Goal: Information Seeking & Learning: Learn about a topic

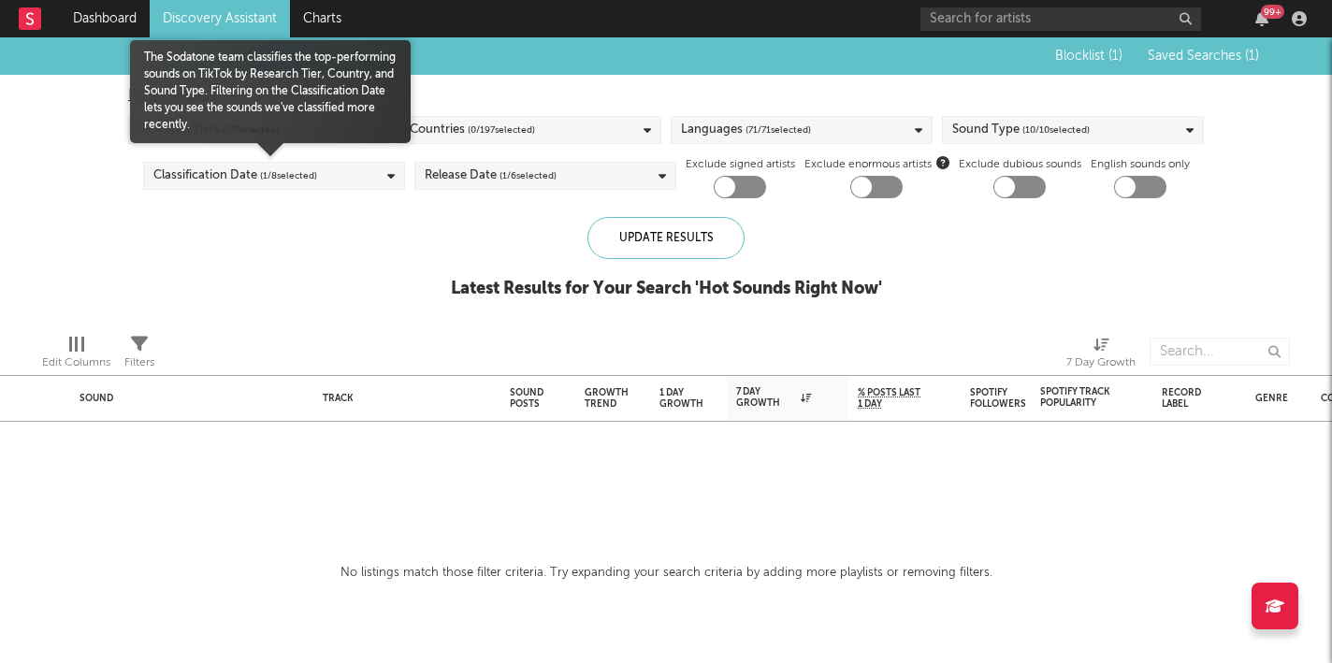
click at [281, 170] on span "( 1 / 8 selected)" at bounding box center [288, 176] width 57 height 22
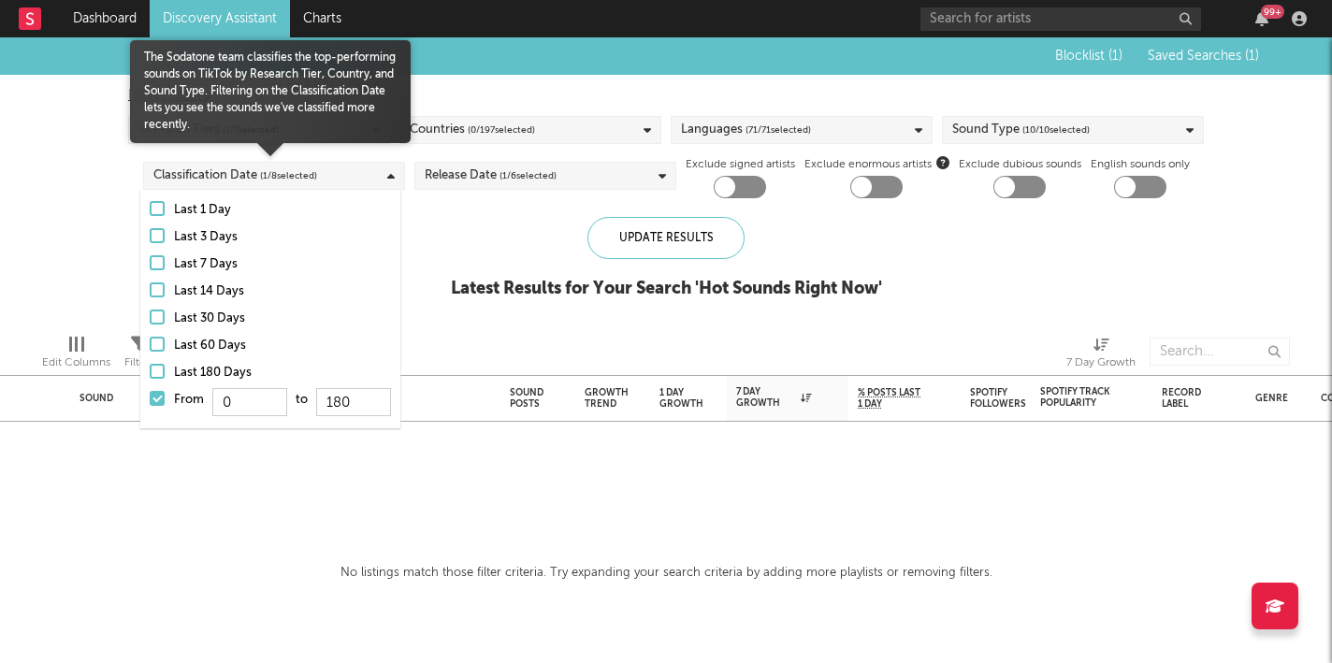
click at [164, 392] on div at bounding box center [157, 398] width 15 height 15
click at [150, 392] on input "From 0 to 180" at bounding box center [150, 404] width 0 height 30
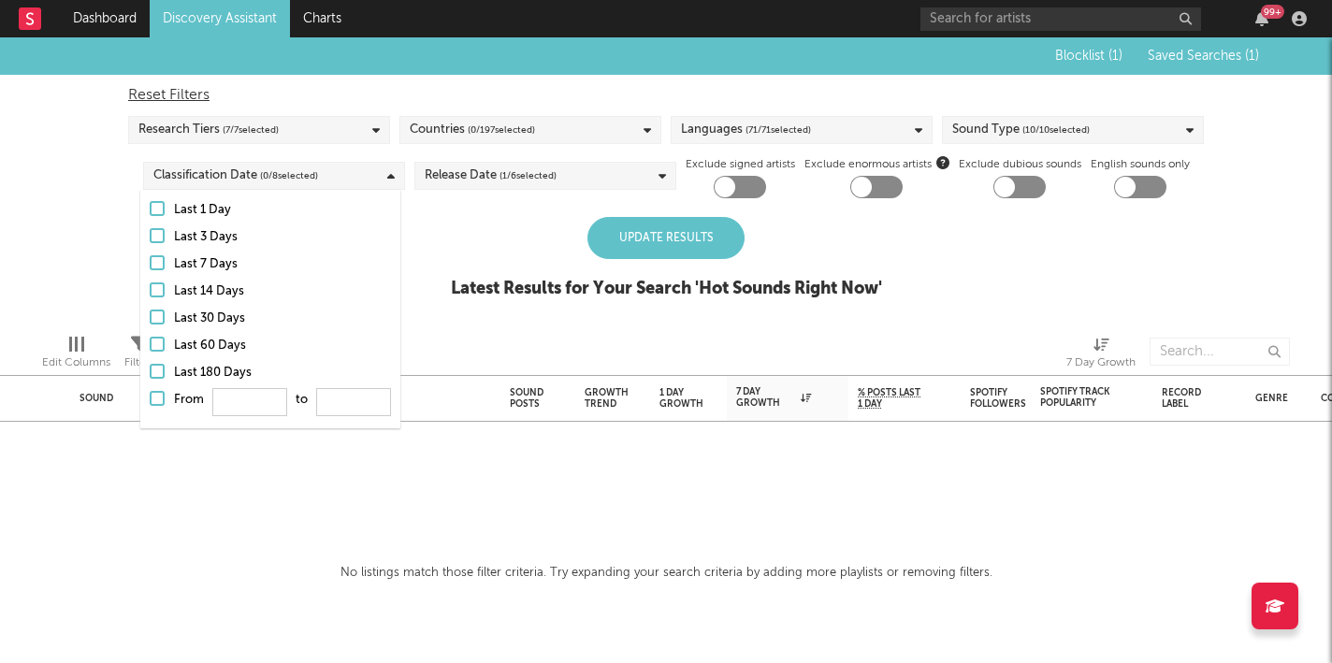
click at [481, 272] on div "Update Results Latest Results for Your Search ' Hot Sounds Right Now '" at bounding box center [666, 268] width 431 height 102
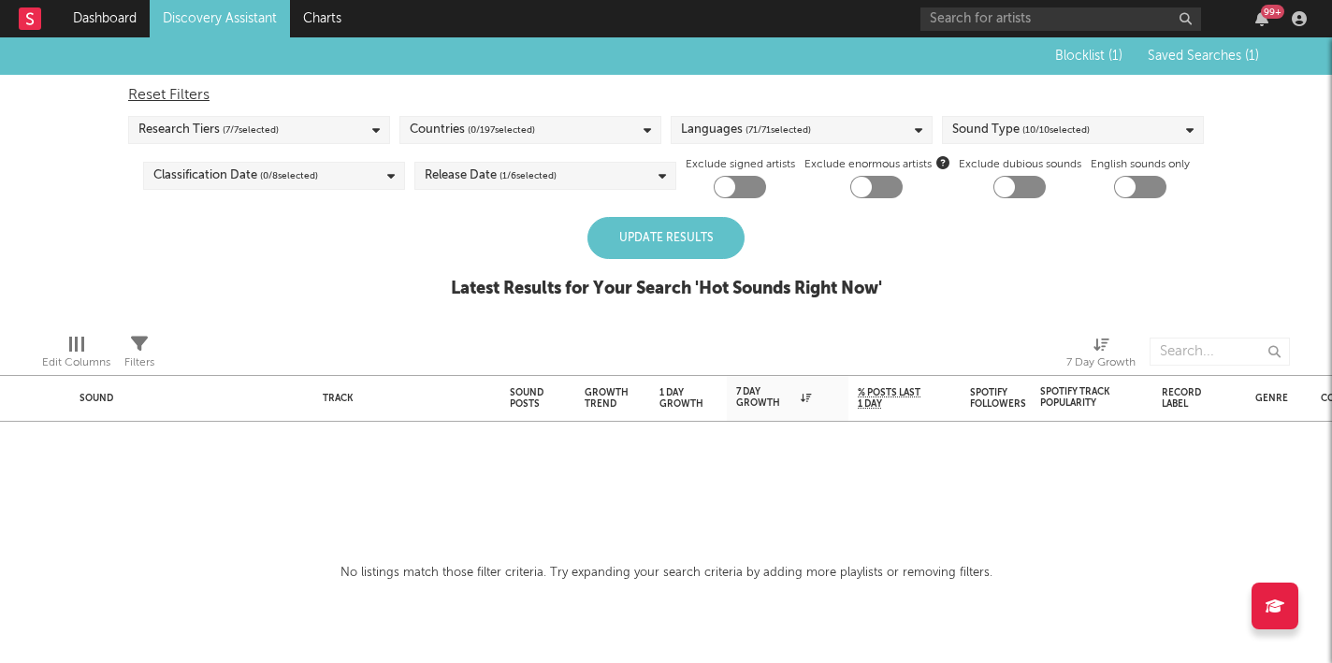
click at [673, 251] on div "Update Results" at bounding box center [665, 238] width 157 height 42
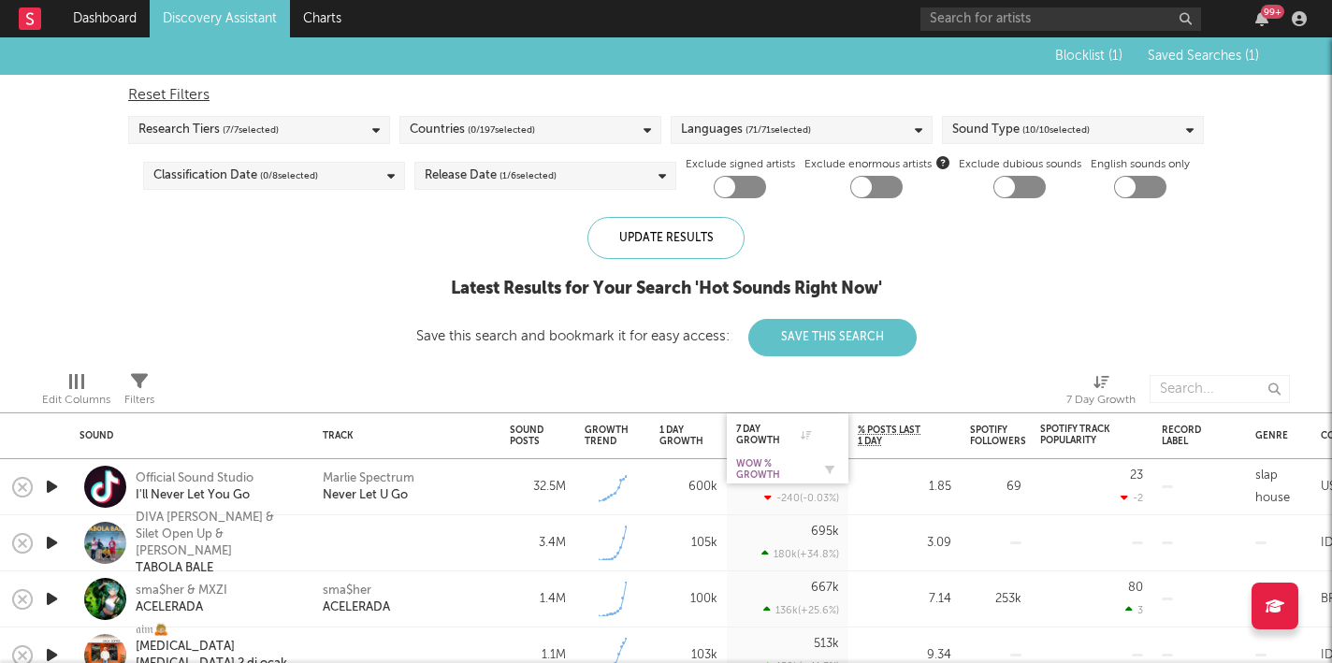
click at [798, 462] on div "WoW % Growth" at bounding box center [773, 469] width 75 height 22
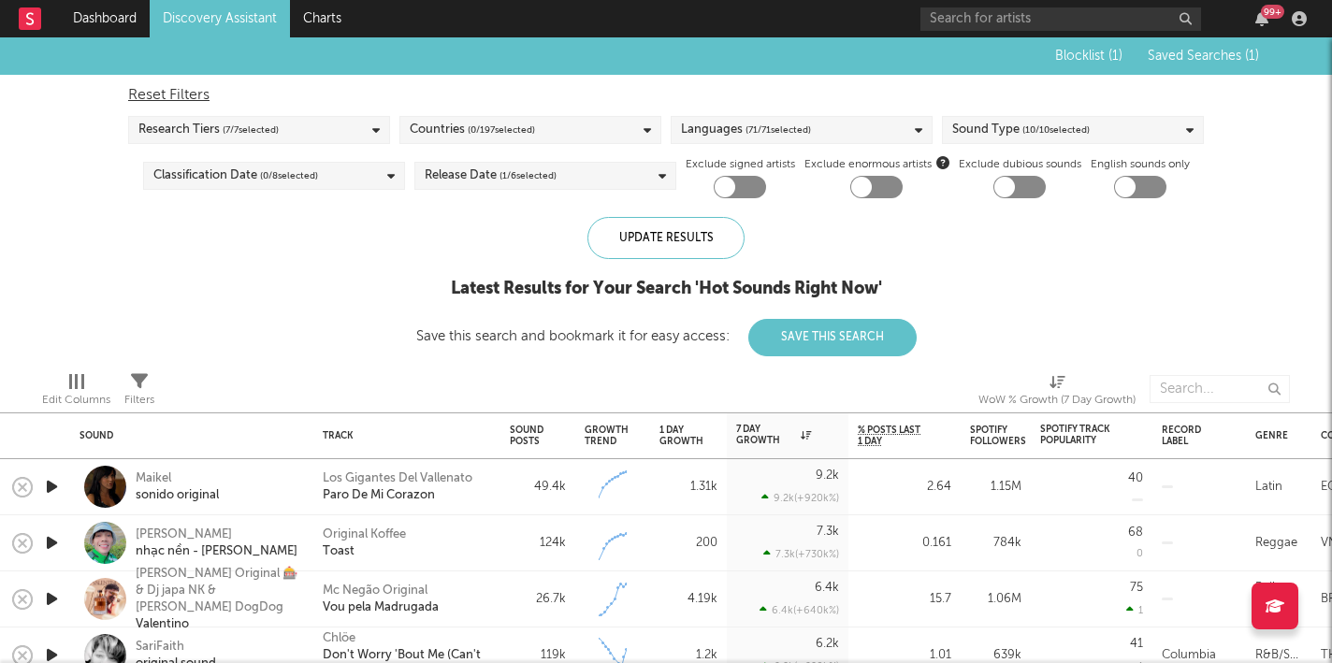
click at [48, 480] on icon "button" at bounding box center [52, 486] width 20 height 23
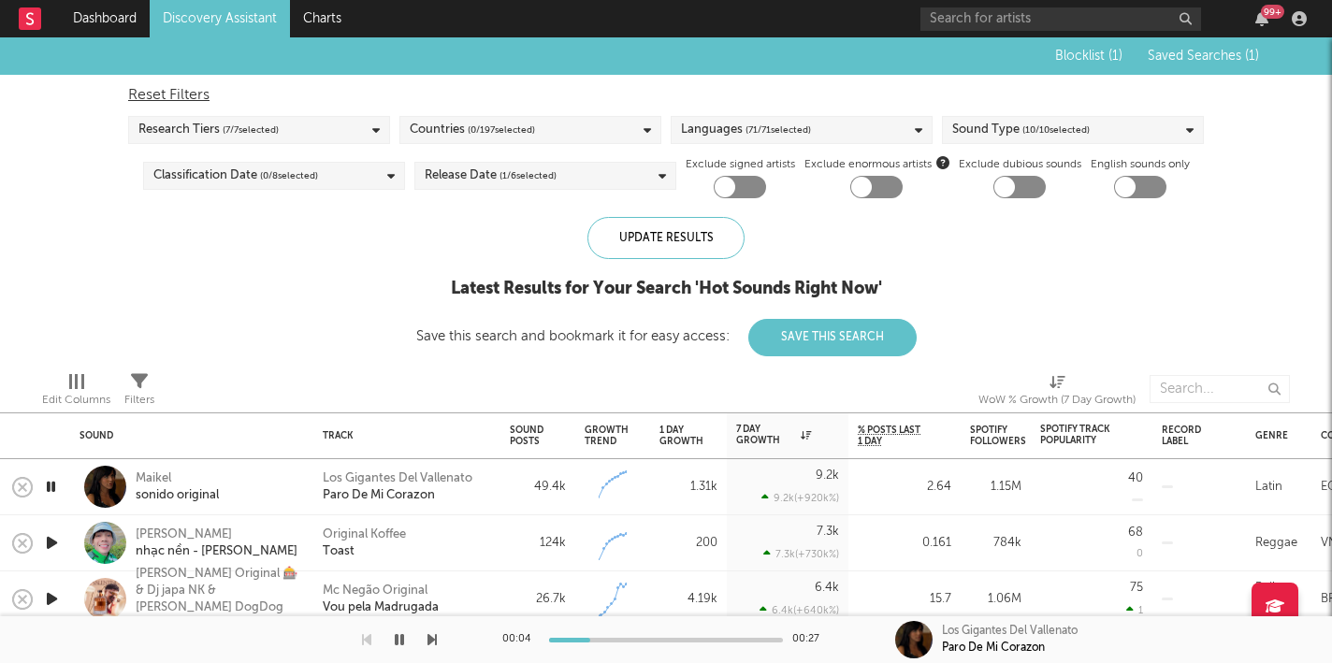
click at [36, 486] on div at bounding box center [51, 487] width 37 height 56
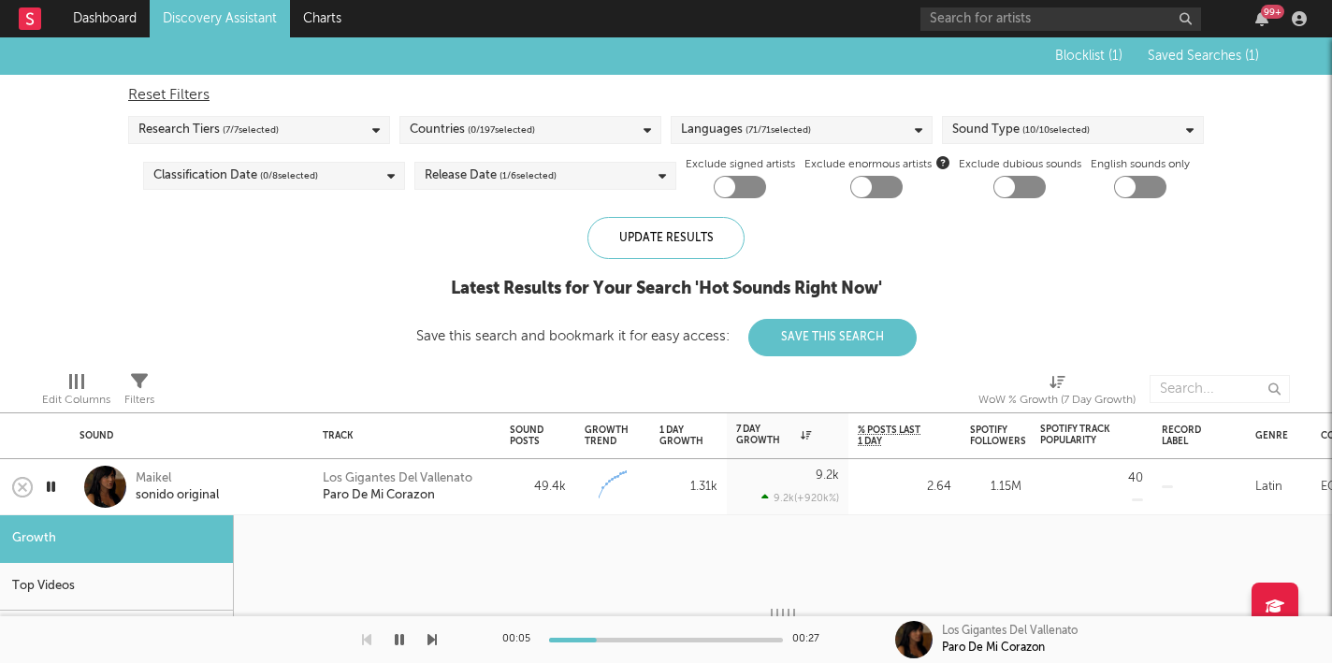
click at [51, 486] on icon "button" at bounding box center [51, 486] width 18 height 23
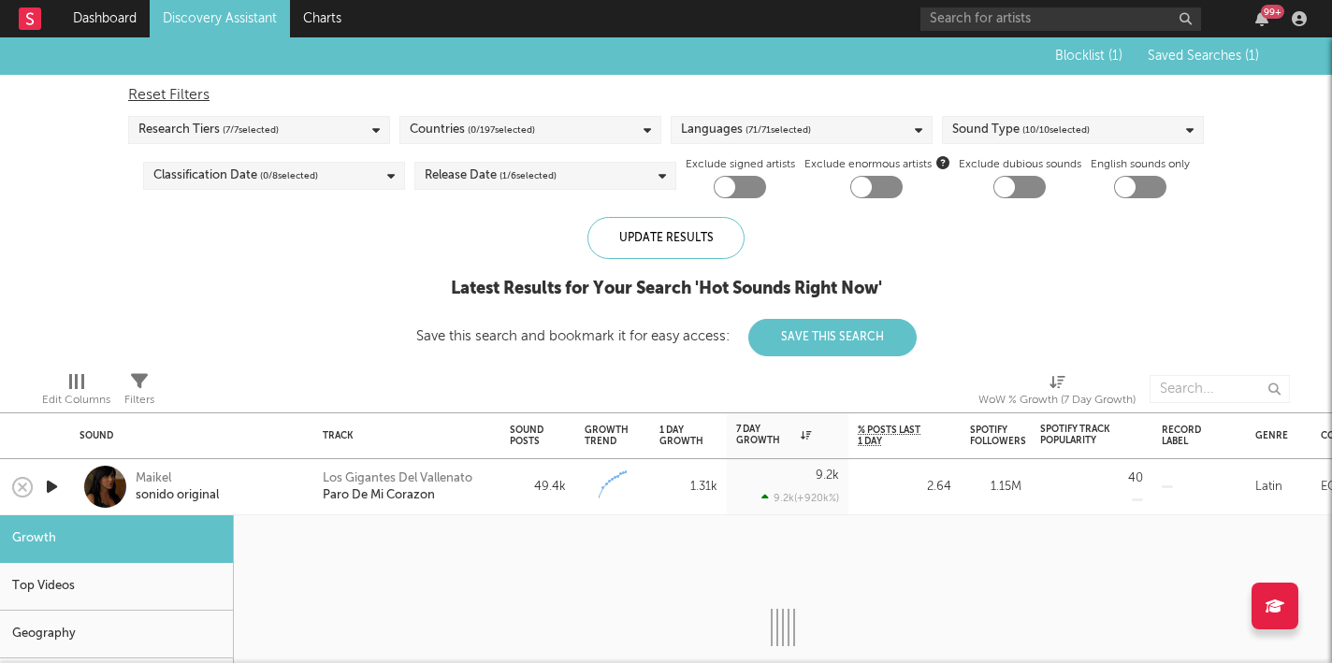
click at [70, 473] on div "Maikel sonido original" at bounding box center [191, 487] width 243 height 56
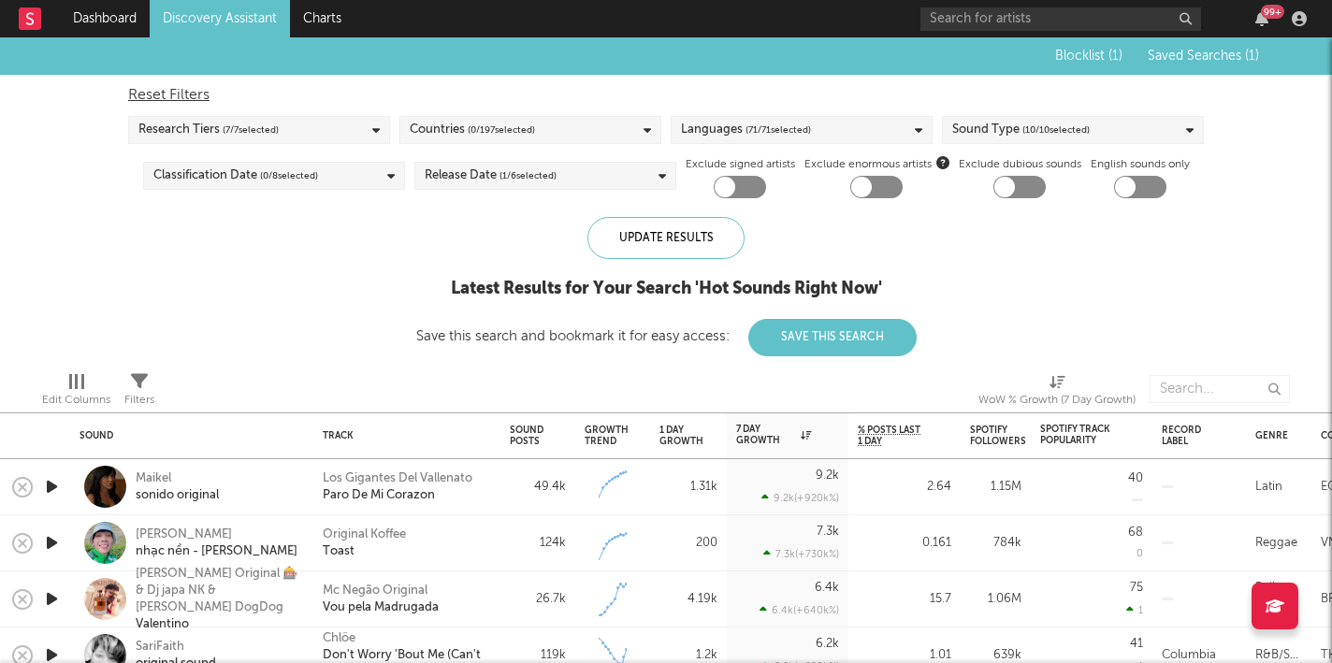
click at [52, 540] on icon "button" at bounding box center [52, 542] width 20 height 23
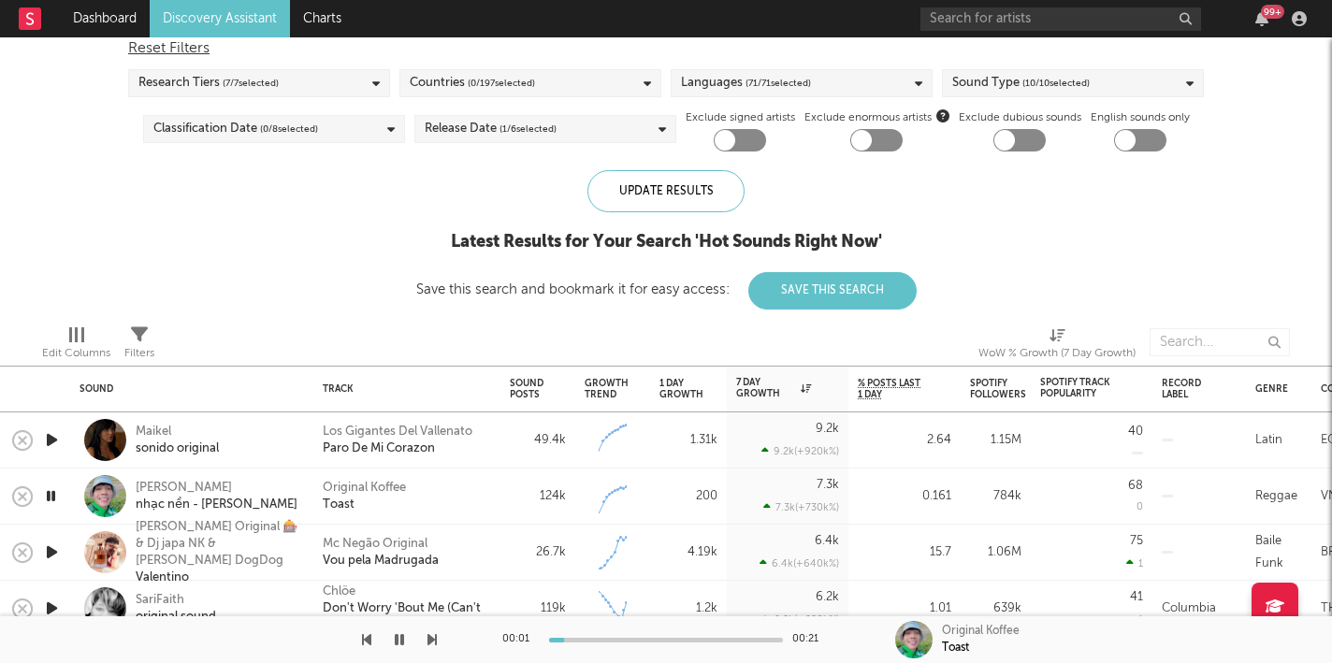
click at [51, 496] on icon "button" at bounding box center [51, 495] width 18 height 23
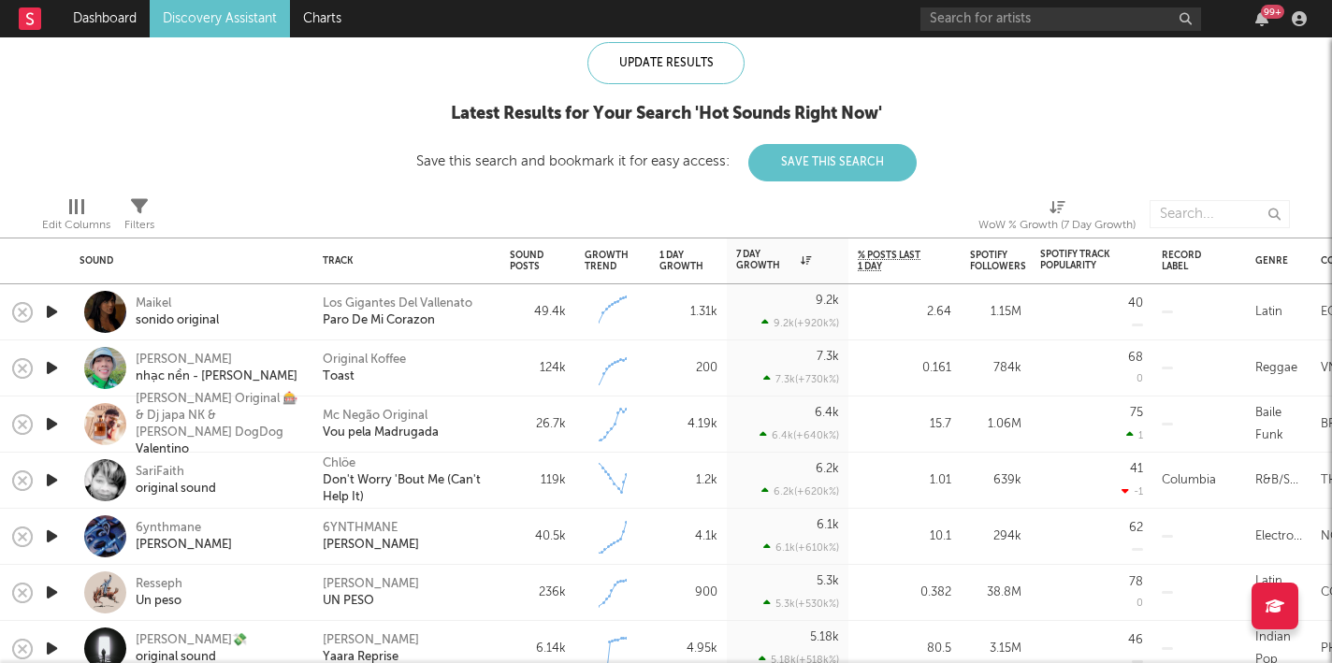
click at [57, 484] on icon "button" at bounding box center [52, 480] width 20 height 23
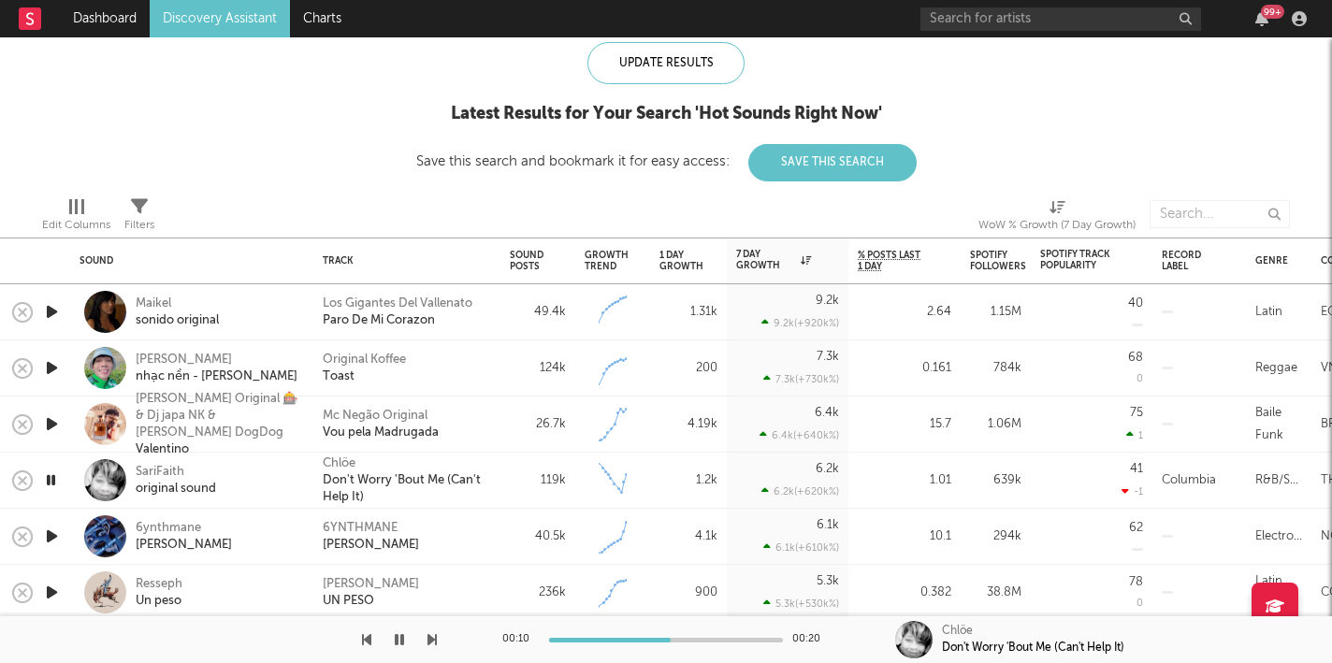
click at [57, 484] on icon "button" at bounding box center [51, 480] width 18 height 23
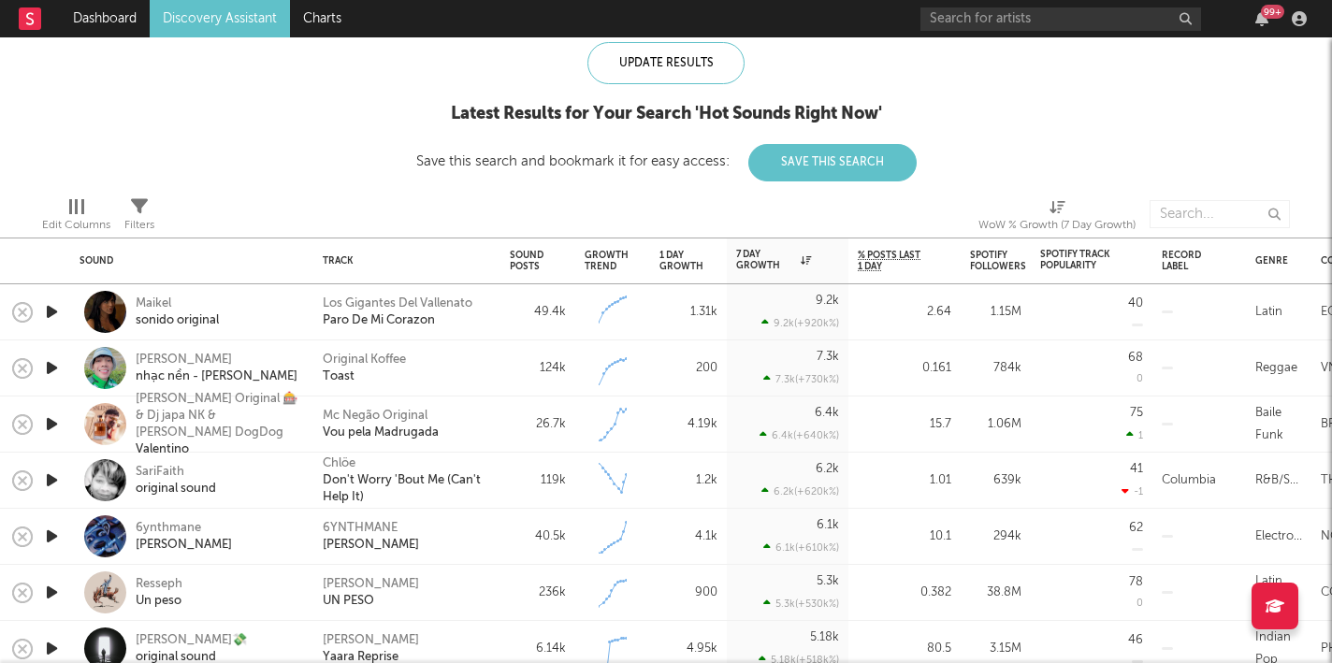
click at [57, 484] on icon "button" at bounding box center [52, 480] width 20 height 23
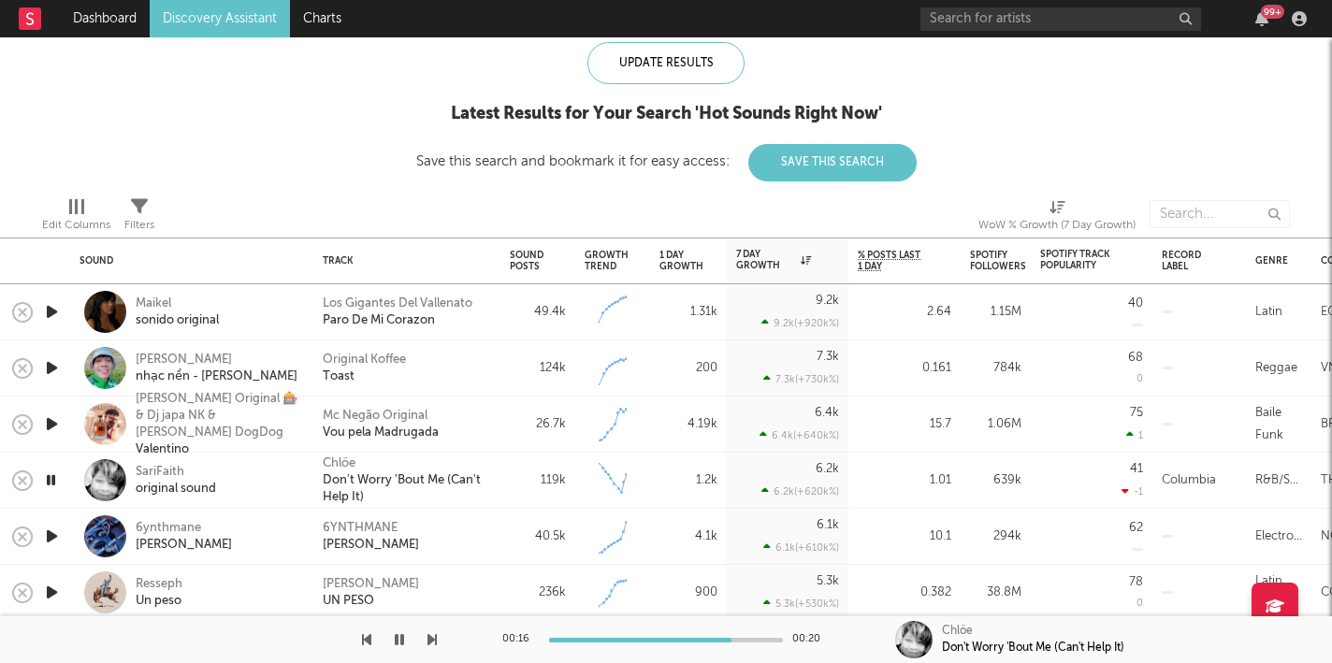
click at [50, 538] on icon "button" at bounding box center [52, 536] width 20 height 23
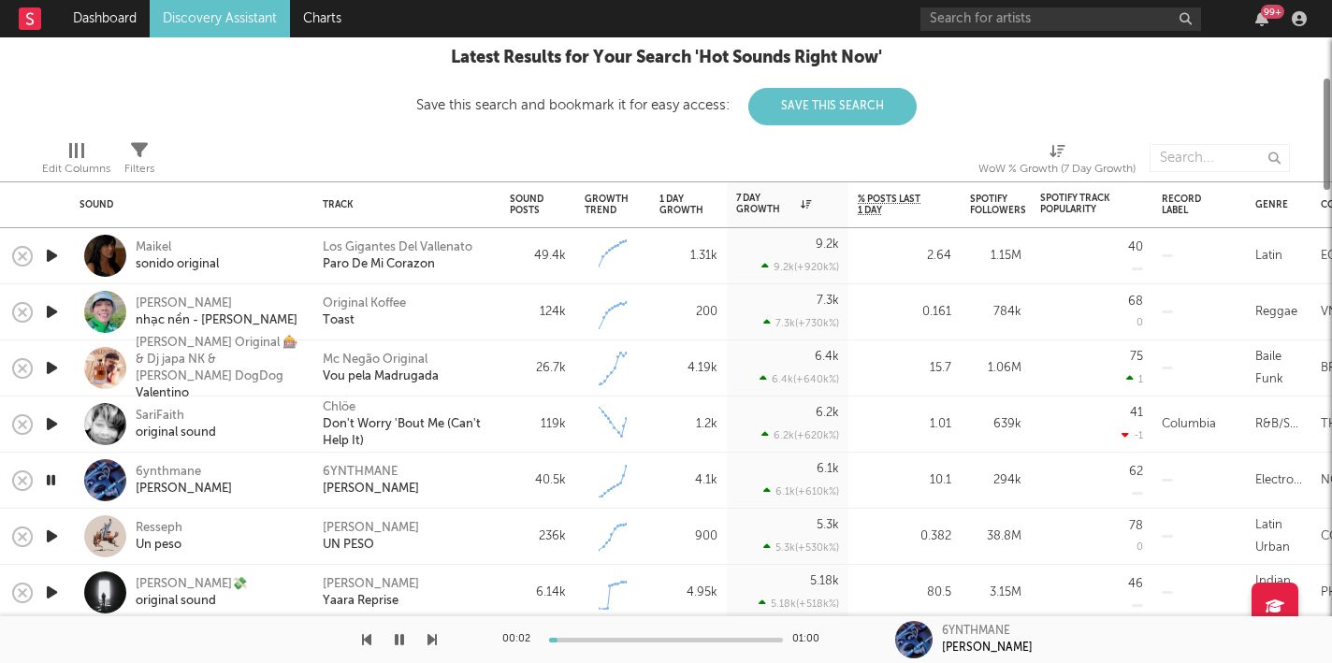
click at [50, 538] on icon "button" at bounding box center [52, 536] width 20 height 23
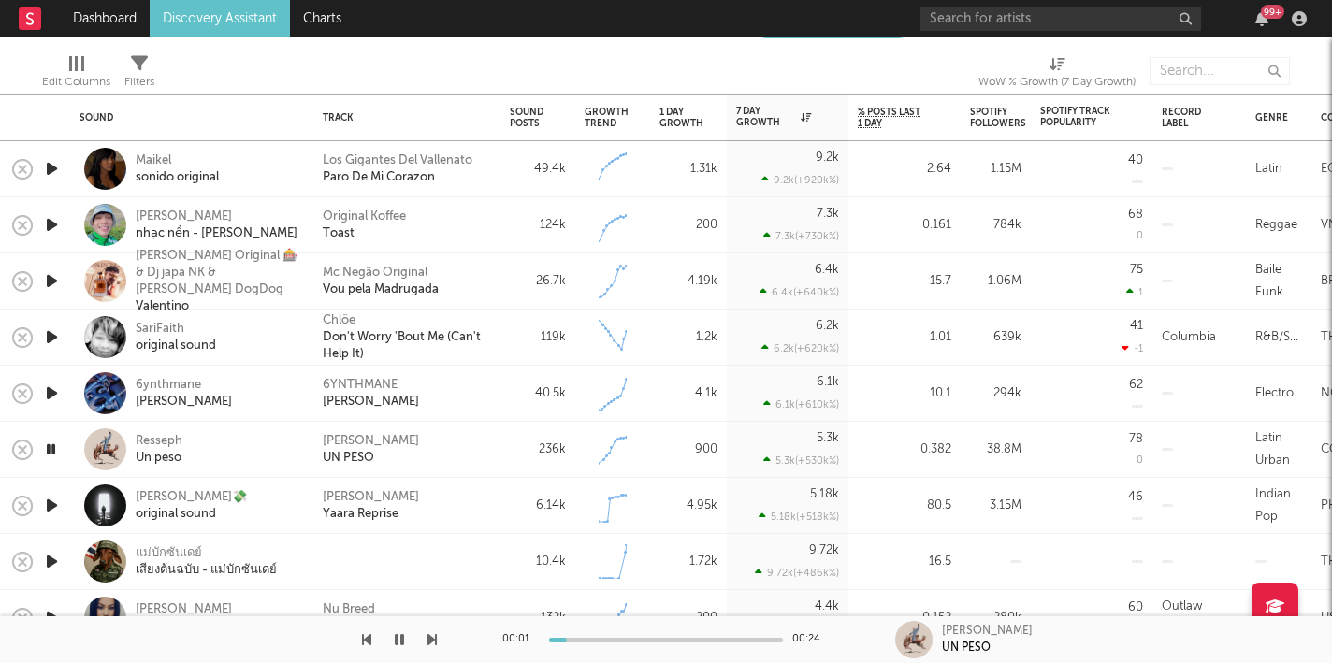
click at [51, 501] on icon "button" at bounding box center [52, 505] width 20 height 23
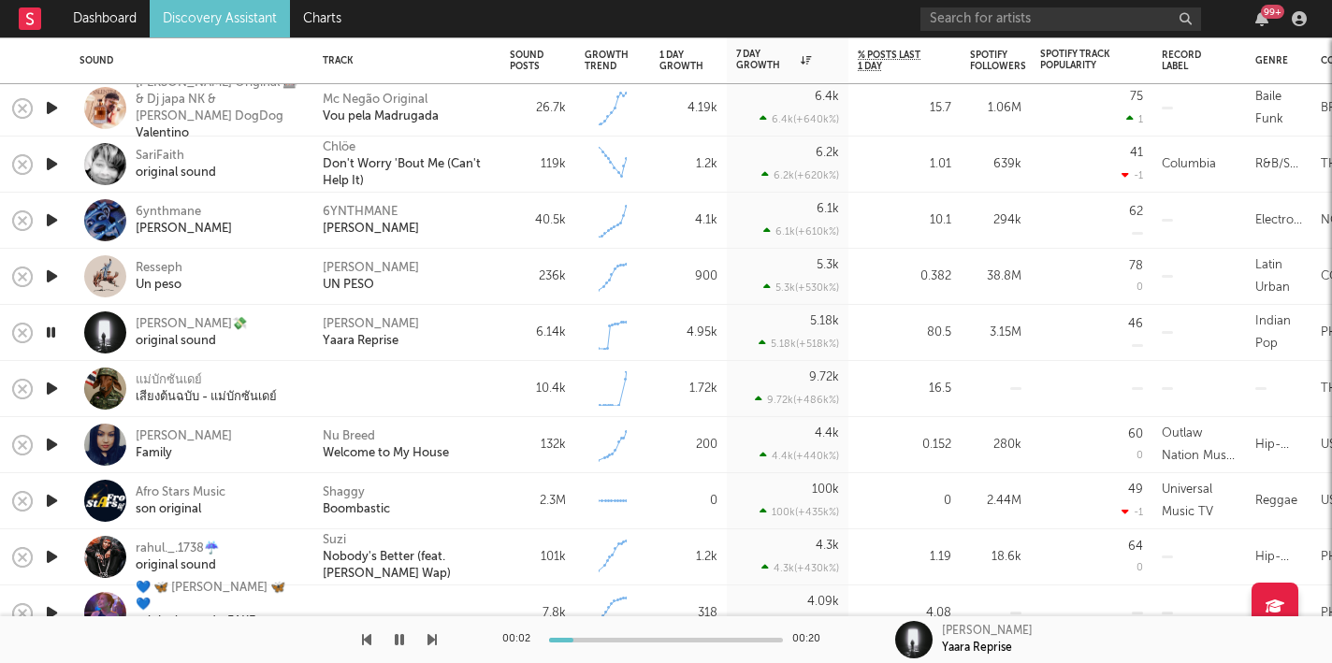
click at [48, 384] on icon "button" at bounding box center [52, 388] width 20 height 23
click at [51, 441] on icon "button" at bounding box center [52, 444] width 20 height 23
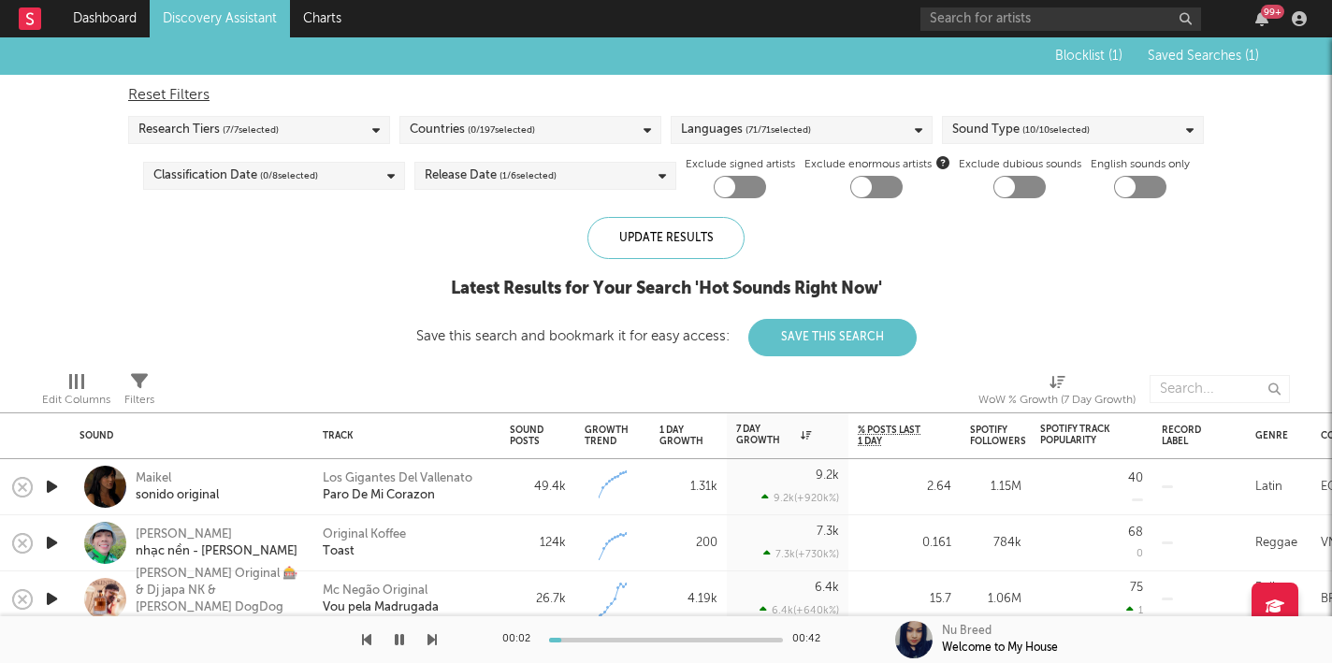
click at [625, 133] on div "Countries ( 0 / 197 selected)" at bounding box center [530, 130] width 262 height 28
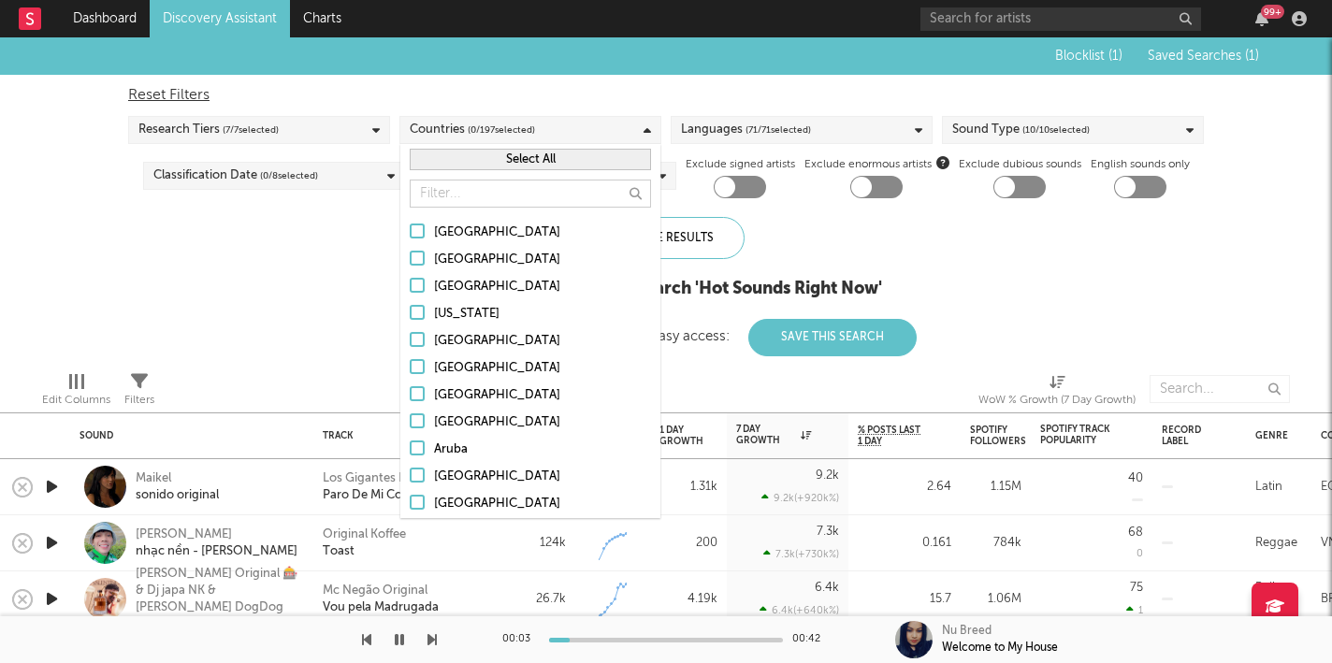
type input "n"
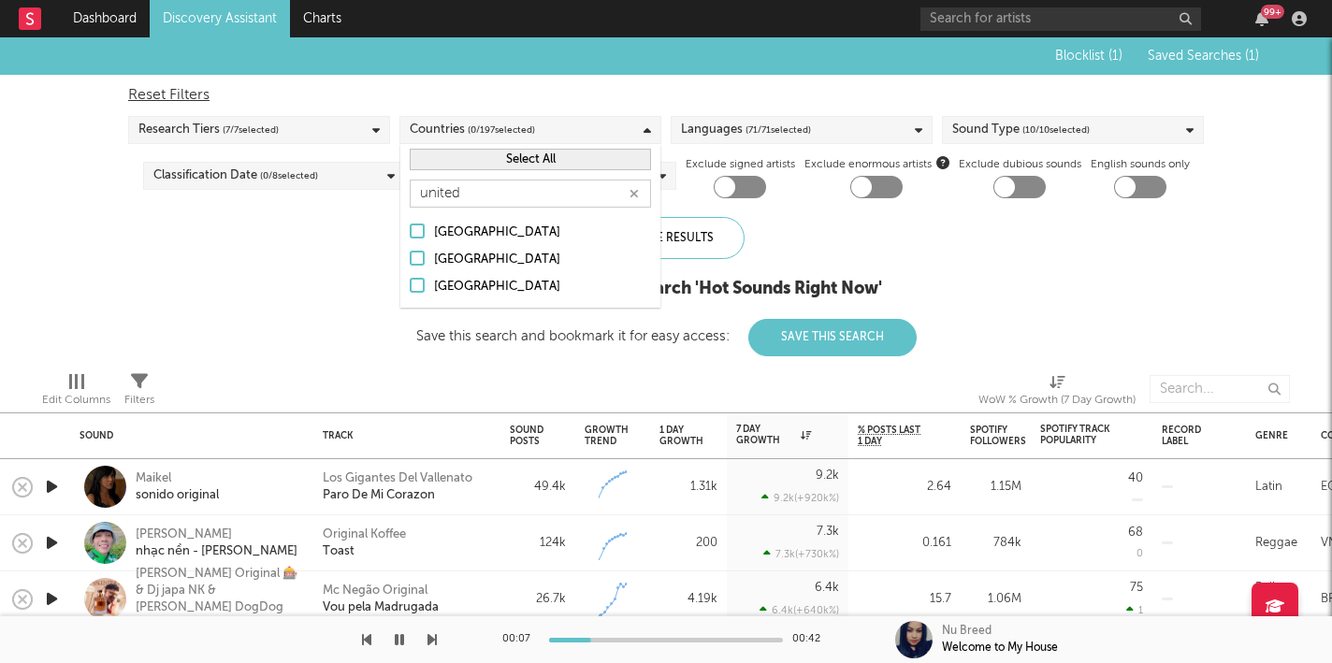
type input "united"
click at [522, 256] on div "[GEOGRAPHIC_DATA]" at bounding box center [542, 260] width 217 height 22
click at [410, 256] on input "[GEOGRAPHIC_DATA]" at bounding box center [410, 260] width 0 height 22
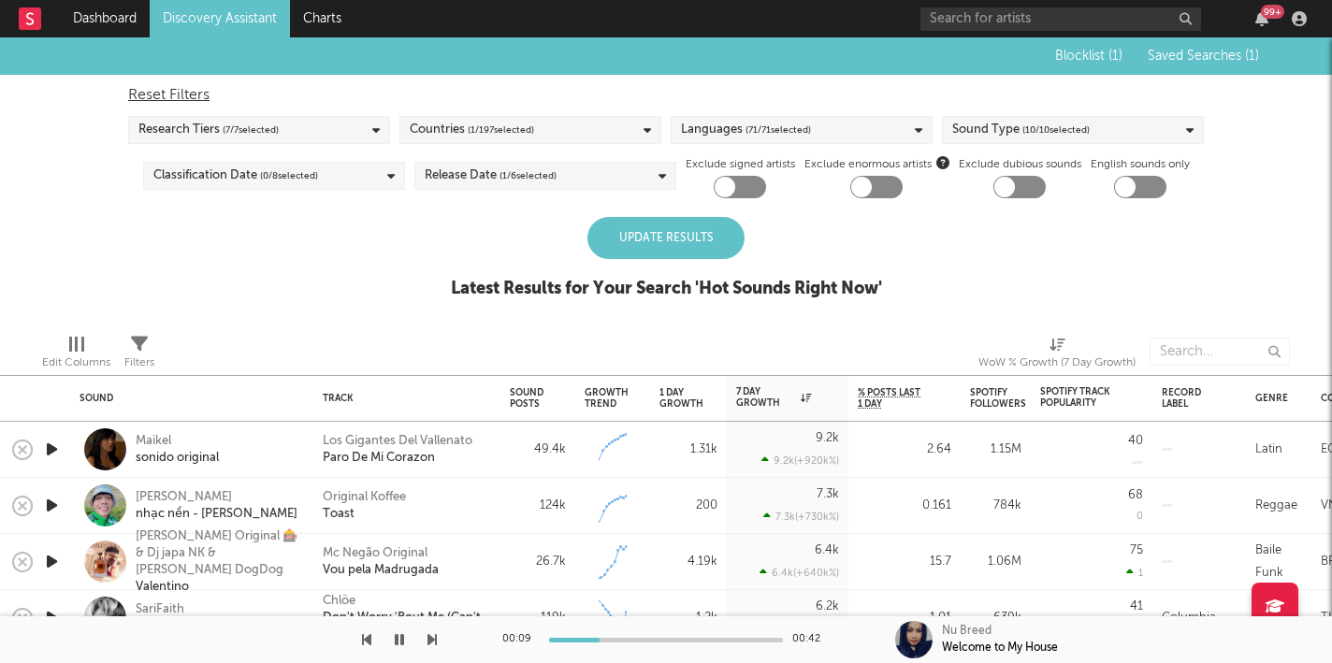
click at [733, 223] on div "Update Results" at bounding box center [665, 238] width 157 height 42
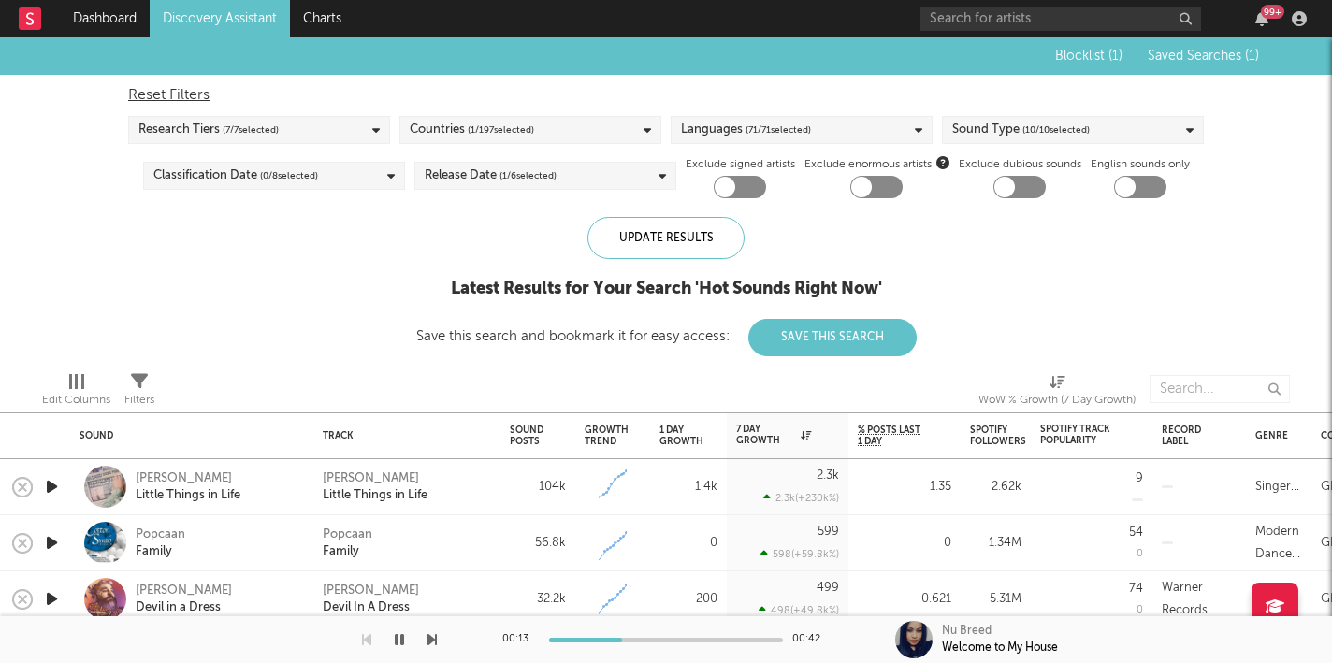
click at [45, 487] on icon "button" at bounding box center [52, 486] width 20 height 23
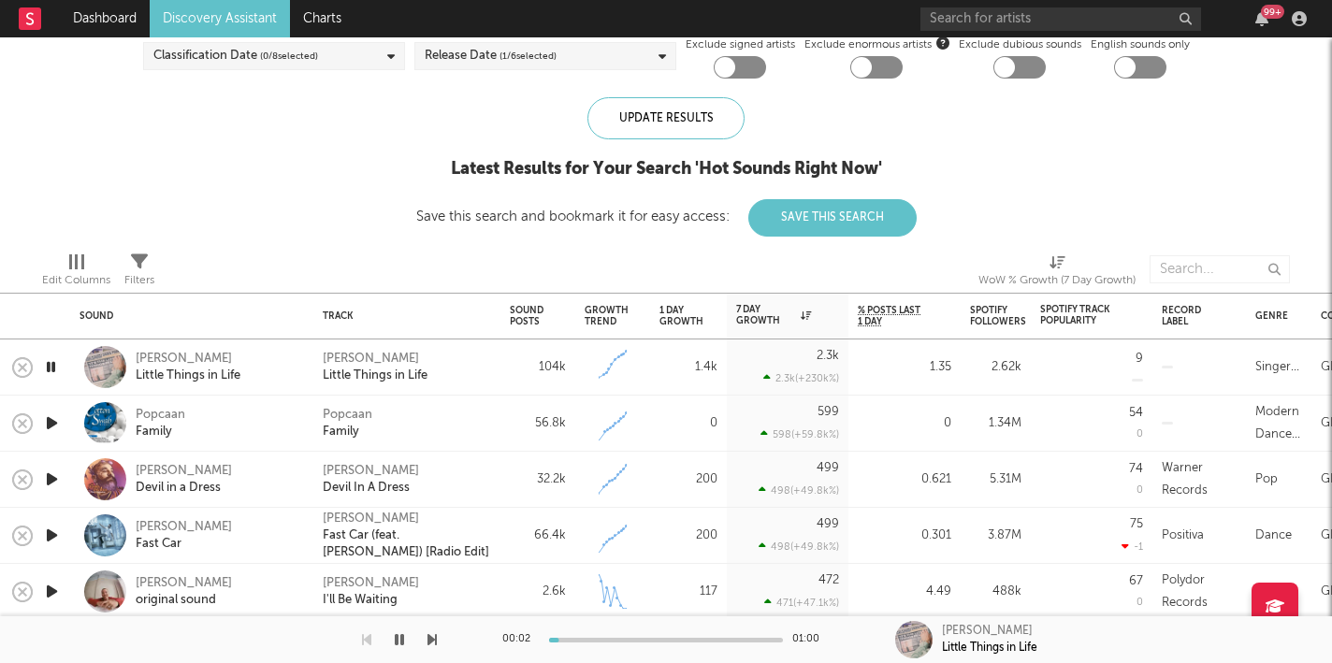
click at [45, 421] on icon "button" at bounding box center [52, 423] width 20 height 23
click at [57, 483] on icon "button" at bounding box center [52, 479] width 20 height 23
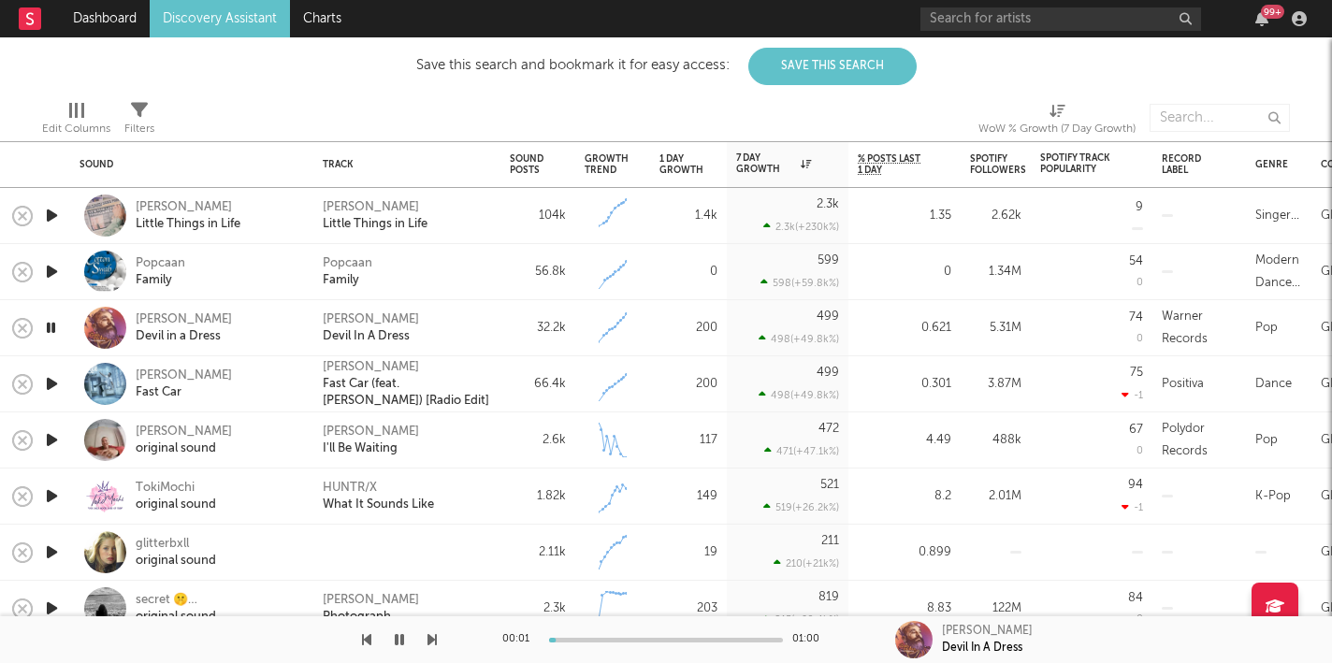
click at [55, 383] on icon "button" at bounding box center [52, 383] width 20 height 23
click at [59, 438] on icon "button" at bounding box center [52, 439] width 20 height 23
click at [59, 438] on icon "button" at bounding box center [51, 439] width 18 height 23
